Goal: Navigation & Orientation: Find specific page/section

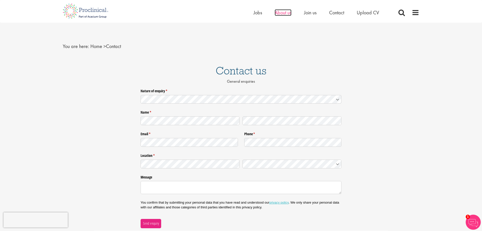
click at [287, 13] on span "About us" at bounding box center [283, 12] width 17 height 7
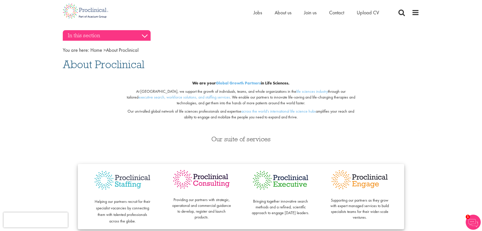
click at [143, 36] on h3 "In this section" at bounding box center [107, 35] width 88 height 11
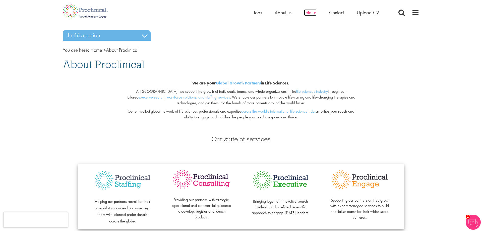
click at [312, 13] on span "Join us" at bounding box center [310, 12] width 13 height 7
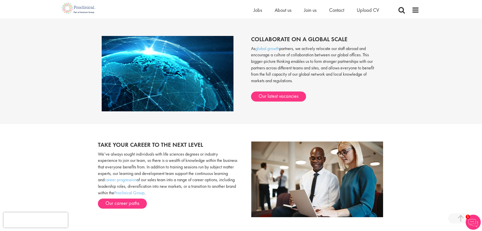
scroll to position [435, 0]
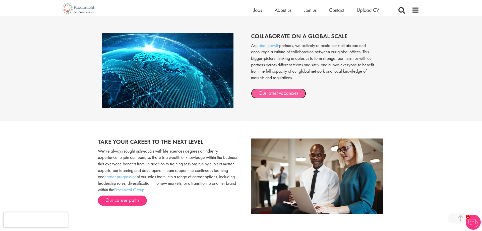
click at [289, 94] on link "Our latest vacancies" at bounding box center [278, 93] width 55 height 10
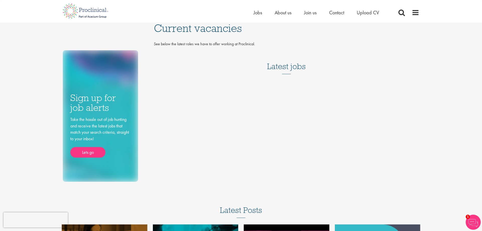
click at [284, 67] on h3 "Latest jobs" at bounding box center [286, 61] width 39 height 25
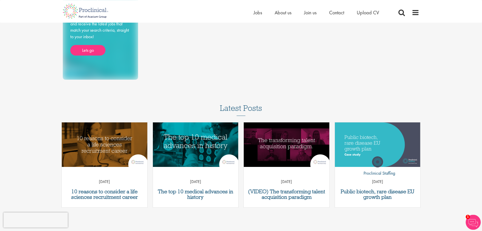
scroll to position [102, 0]
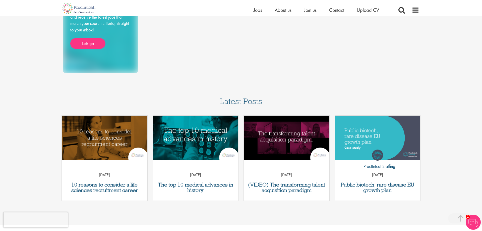
click at [239, 103] on h3 "Latest Posts" at bounding box center [241, 103] width 42 height 12
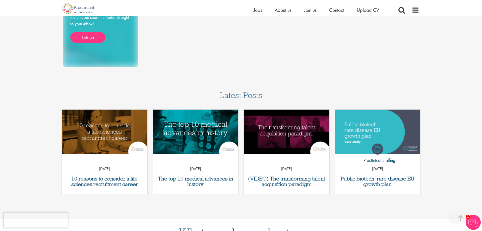
scroll to position [95, 0]
